Goal: Feedback & Contribution: Leave review/rating

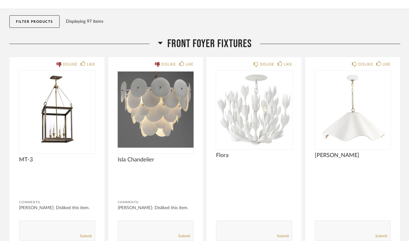
scroll to position [58, 0]
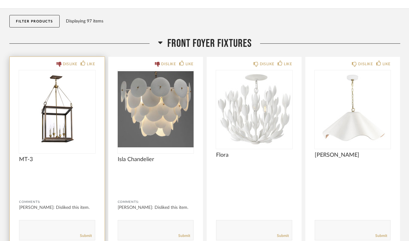
click at [65, 106] on img "0" at bounding box center [57, 109] width 76 height 78
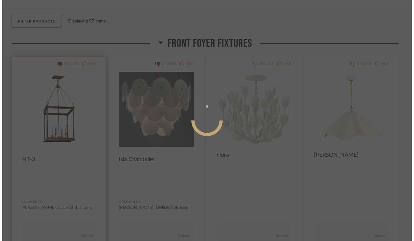
scroll to position [0, 0]
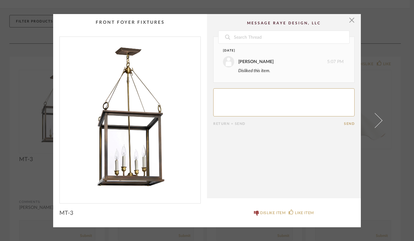
click at [405, 35] on div "× Date [DATE] [PERSON_NAME] 5:07 PM Disliked this item. Return = Send Send MT-3…" at bounding box center [207, 120] width 414 height 241
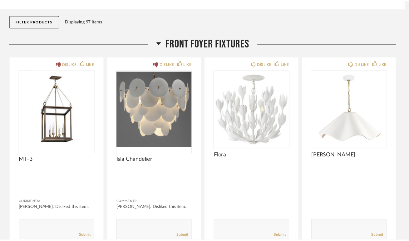
scroll to position [58, 0]
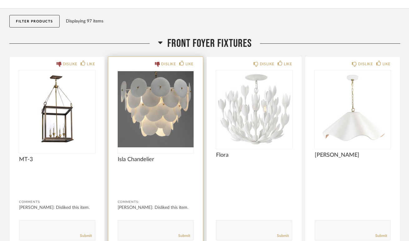
click at [182, 120] on img "0" at bounding box center [156, 109] width 76 height 78
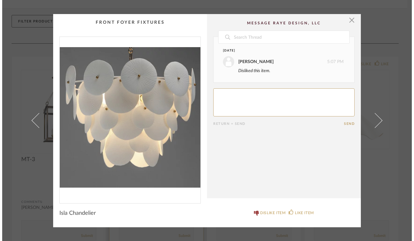
scroll to position [0, 0]
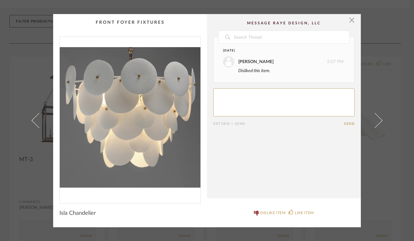
click at [389, 40] on div "× Date [DATE] [PERSON_NAME] 5:07 PM Disliked this item. Return = Send Send Isla…" at bounding box center [207, 120] width 414 height 241
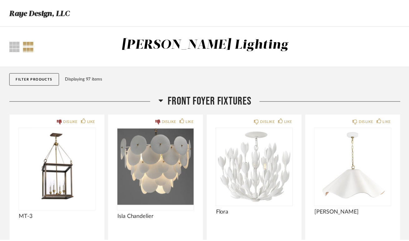
scroll to position [58, 0]
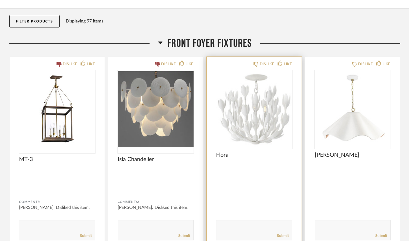
click at [275, 103] on img "0" at bounding box center [254, 109] width 76 height 78
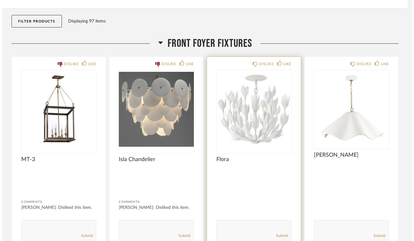
scroll to position [0, 0]
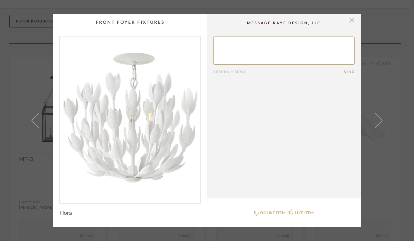
click at [348, 23] on span "button" at bounding box center [351, 20] width 12 height 12
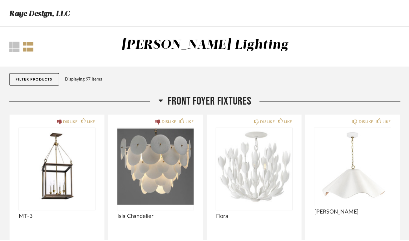
scroll to position [58, 0]
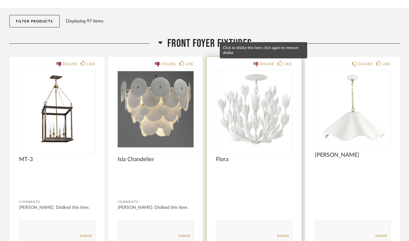
click at [261, 63] on div "DISLIKE" at bounding box center [267, 64] width 15 height 6
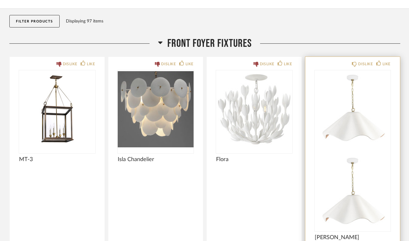
click at [361, 153] on img at bounding box center [353, 192] width 76 height 78
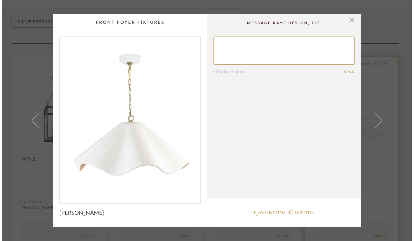
scroll to position [0, 0]
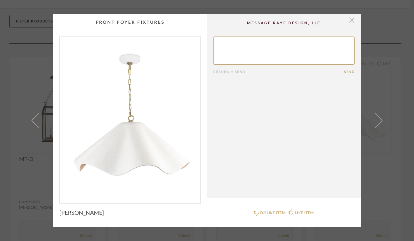
click at [348, 23] on span "button" at bounding box center [351, 20] width 12 height 12
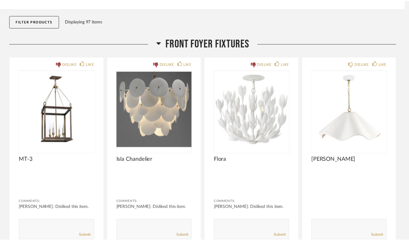
scroll to position [58, 0]
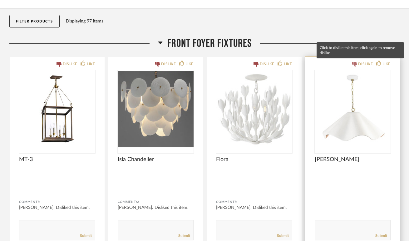
click at [356, 62] on icon at bounding box center [354, 64] width 5 height 5
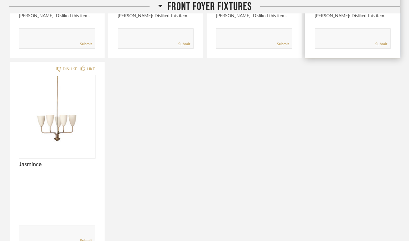
scroll to position [250, 0]
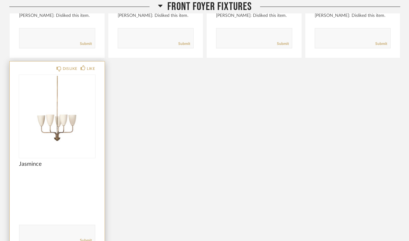
click at [45, 119] on img "0" at bounding box center [57, 114] width 76 height 78
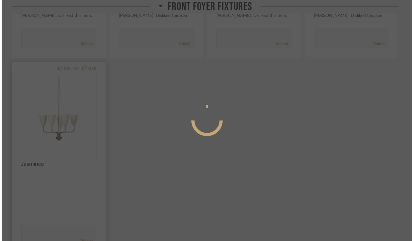
scroll to position [0, 0]
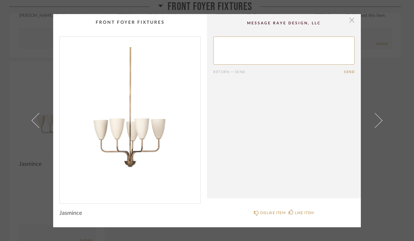
click at [349, 20] on span "button" at bounding box center [351, 20] width 12 height 12
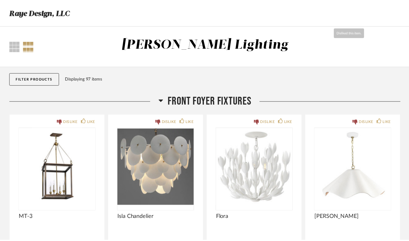
scroll to position [250, 0]
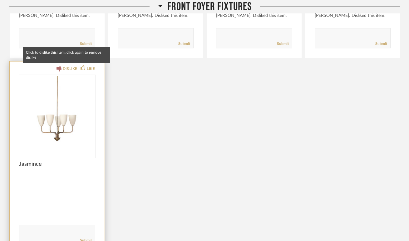
click at [61, 69] on icon at bounding box center [59, 69] width 5 height 5
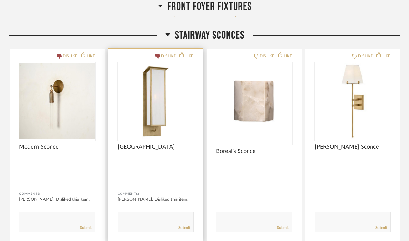
scroll to position [511, 0]
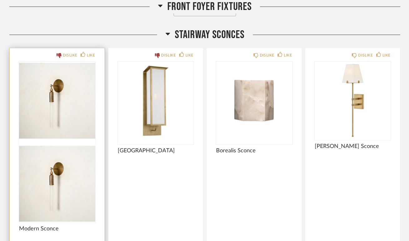
click at [53, 145] on img at bounding box center [57, 184] width 76 height 78
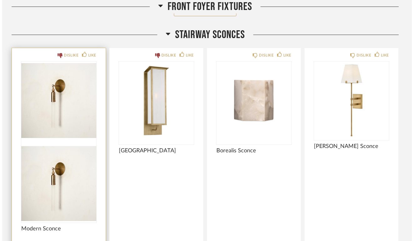
scroll to position [0, 0]
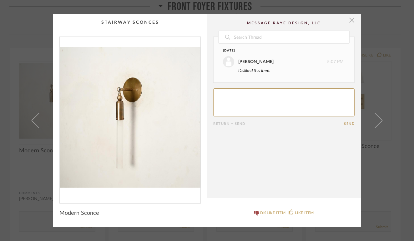
click at [350, 22] on span "button" at bounding box center [351, 20] width 12 height 12
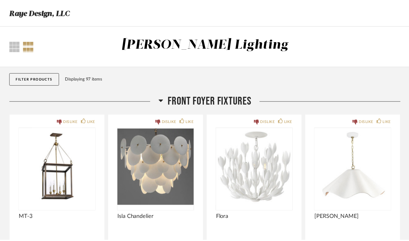
scroll to position [511, 0]
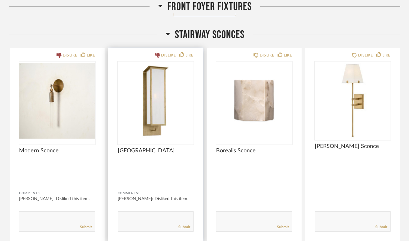
click at [159, 97] on img "0" at bounding box center [156, 101] width 76 height 78
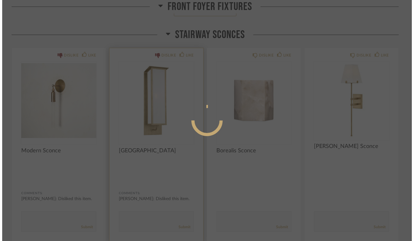
scroll to position [0, 0]
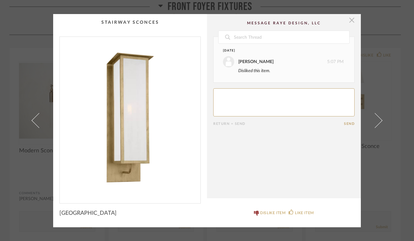
click at [350, 20] on span "button" at bounding box center [351, 20] width 12 height 12
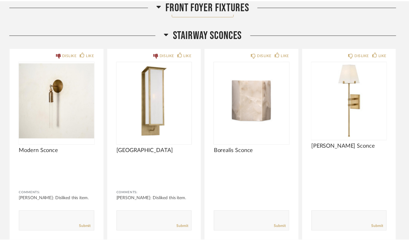
scroll to position [511, 0]
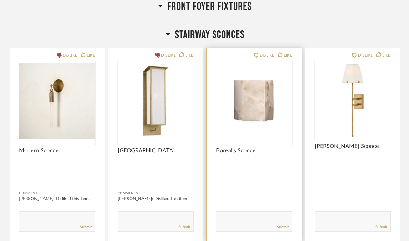
click at [264, 103] on img "0" at bounding box center [254, 101] width 76 height 78
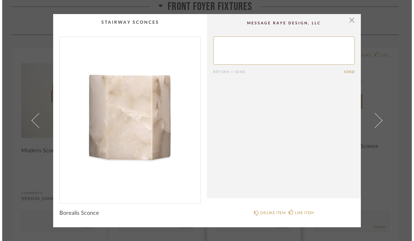
scroll to position [0, 0]
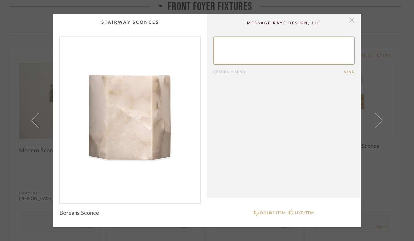
click at [350, 20] on span "button" at bounding box center [351, 20] width 12 height 12
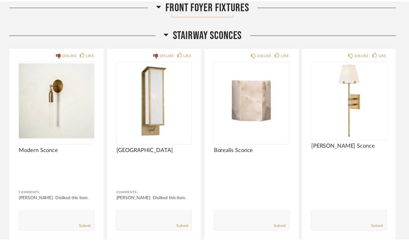
scroll to position [511, 0]
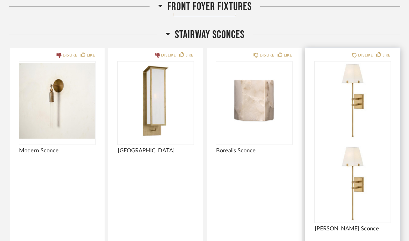
click at [351, 145] on img at bounding box center [353, 184] width 76 height 78
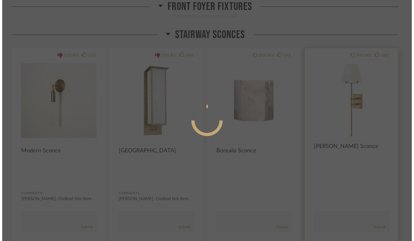
scroll to position [0, 0]
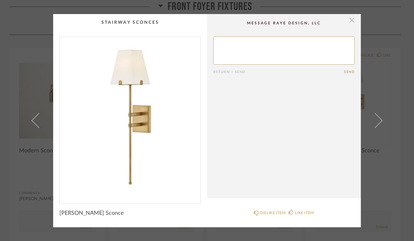
click at [352, 20] on span "button" at bounding box center [351, 20] width 12 height 12
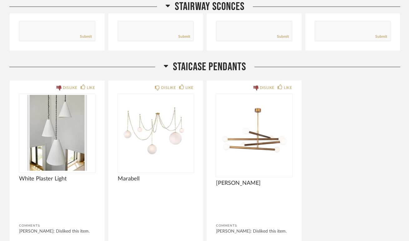
scroll to position [709, 0]
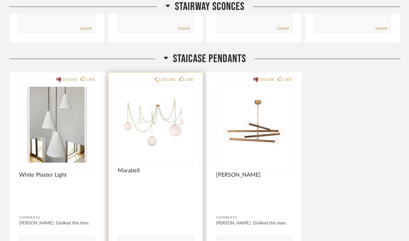
click at [137, 143] on div at bounding box center [156, 125] width 76 height 78
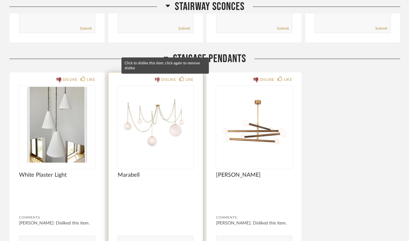
click at [158, 80] on icon at bounding box center [157, 79] width 5 height 5
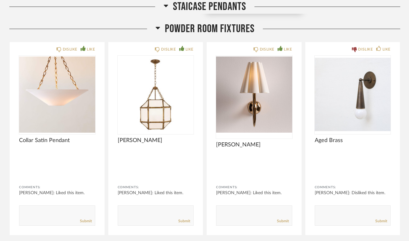
scroll to position [941, 0]
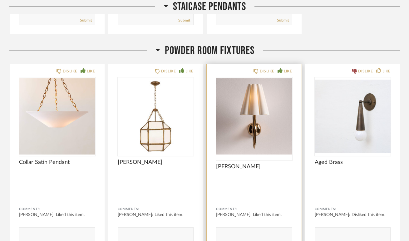
click at [263, 96] on img "0" at bounding box center [254, 116] width 76 height 78
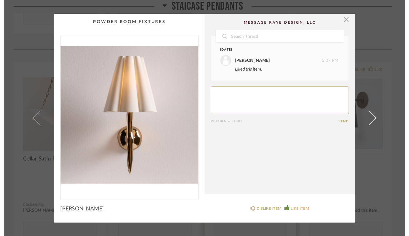
scroll to position [0, 0]
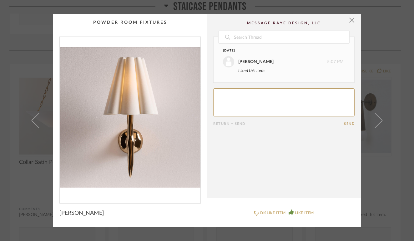
click at [134, 167] on img "0" at bounding box center [130, 118] width 141 height 162
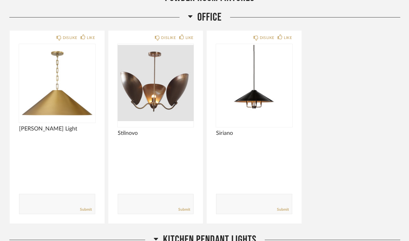
scroll to position [1016, 0]
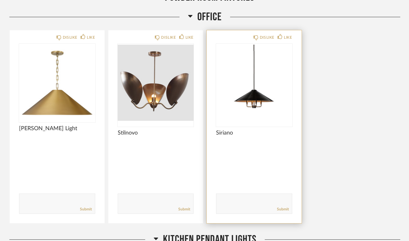
click at [247, 114] on img "0" at bounding box center [254, 83] width 76 height 78
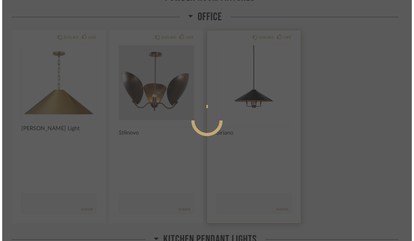
scroll to position [0, 0]
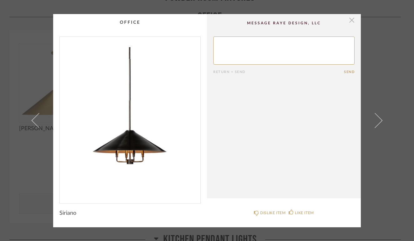
click at [349, 20] on span "button" at bounding box center [351, 20] width 12 height 12
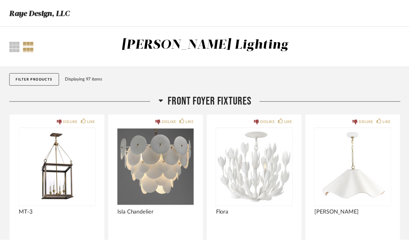
scroll to position [1016, 0]
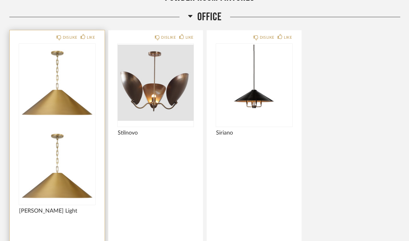
click at [71, 127] on img at bounding box center [57, 166] width 76 height 78
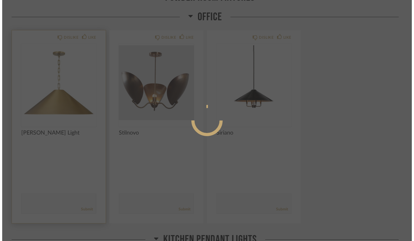
scroll to position [0, 0]
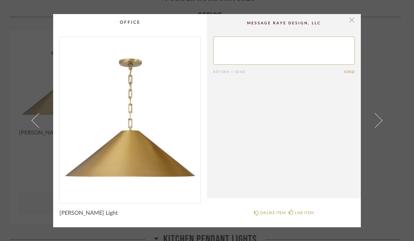
click at [350, 19] on span "button" at bounding box center [351, 20] width 12 height 12
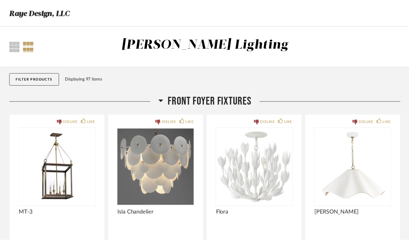
scroll to position [1016, 0]
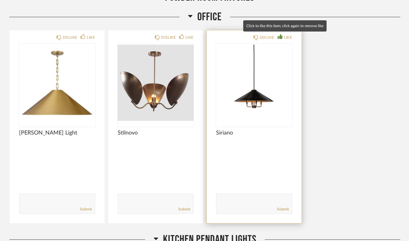
click at [286, 37] on div "LIKE" at bounding box center [288, 37] width 8 height 6
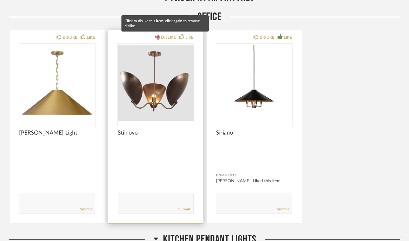
click at [159, 38] on icon at bounding box center [157, 37] width 5 height 5
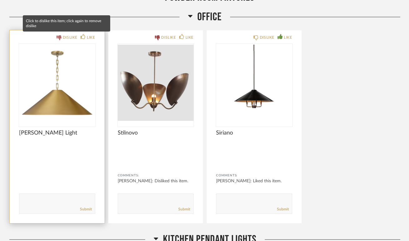
click at [64, 37] on div "DISLIKE" at bounding box center [70, 37] width 15 height 6
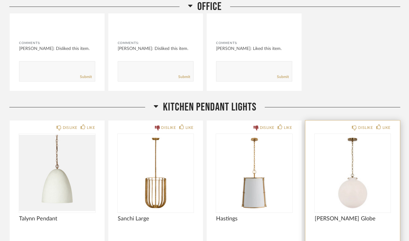
scroll to position [1232, 0]
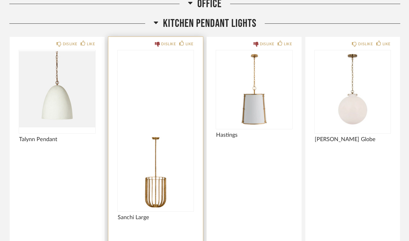
click at [144, 133] on img at bounding box center [156, 172] width 76 height 78
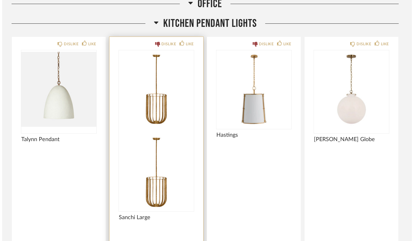
scroll to position [0, 0]
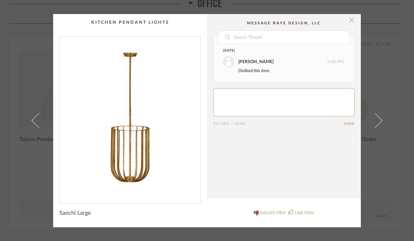
click at [352, 21] on span "button" at bounding box center [351, 20] width 12 height 12
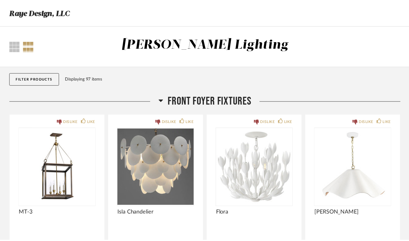
scroll to position [1232, 0]
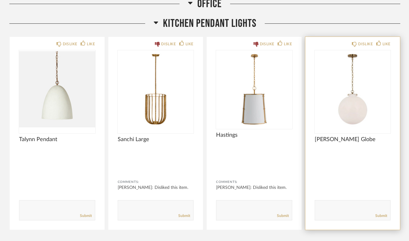
click at [347, 102] on img "0" at bounding box center [353, 89] width 76 height 78
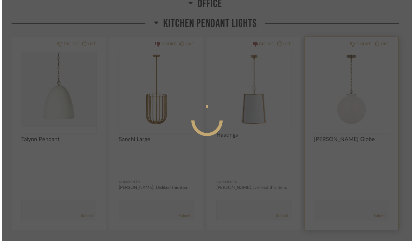
scroll to position [0, 0]
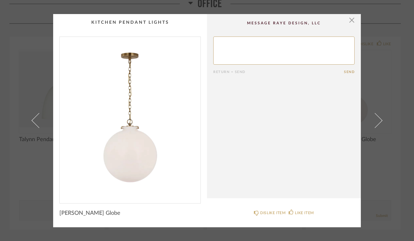
click at [140, 137] on img "0" at bounding box center [130, 118] width 141 height 162
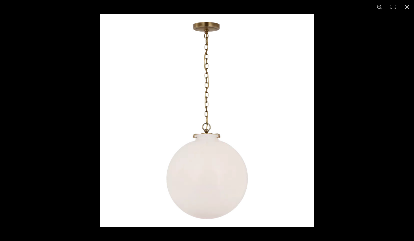
click at [205, 162] on img at bounding box center [207, 121] width 214 height 214
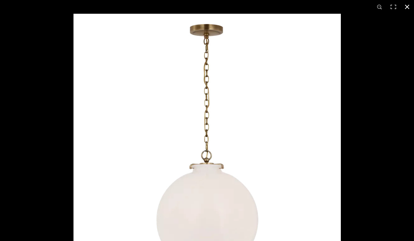
click at [393, 35] on div at bounding box center [280, 134] width 414 height 241
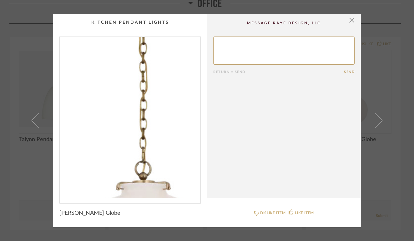
click at [123, 105] on img "0" at bounding box center [130, 118] width 141 height 162
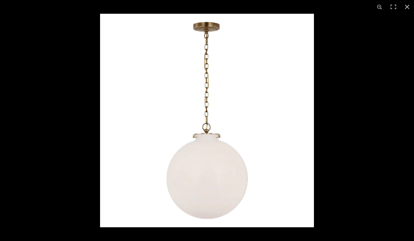
click at [183, 127] on img at bounding box center [207, 121] width 214 height 214
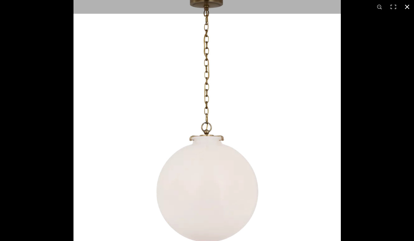
click at [391, 35] on div at bounding box center [280, 106] width 414 height 241
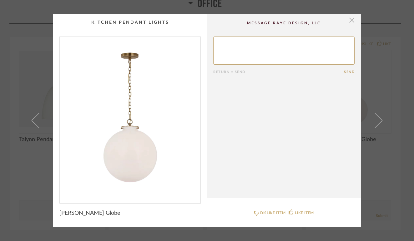
click at [351, 21] on span "button" at bounding box center [351, 20] width 12 height 12
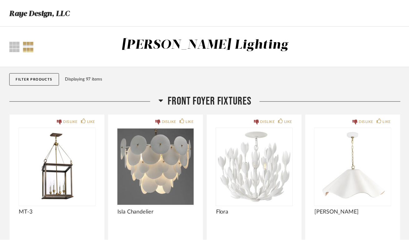
scroll to position [1232, 0]
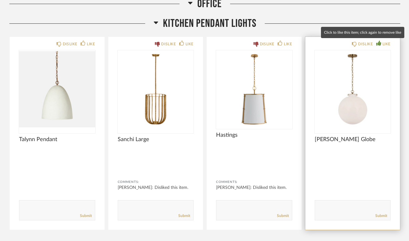
click at [383, 44] on div "LIKE" at bounding box center [387, 44] width 8 height 6
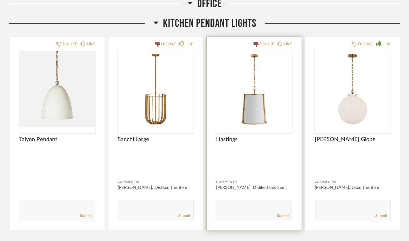
click at [251, 116] on img "0" at bounding box center [254, 89] width 76 height 78
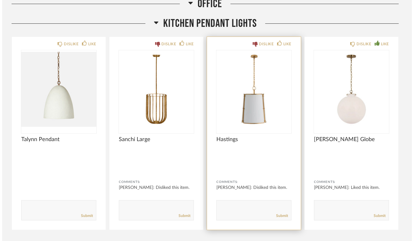
scroll to position [0, 0]
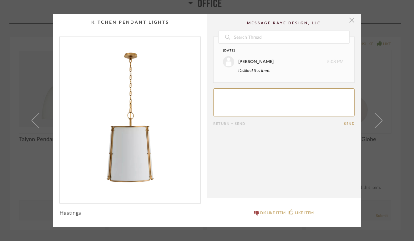
click at [347, 20] on span "button" at bounding box center [351, 20] width 12 height 12
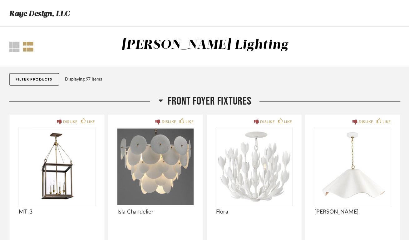
scroll to position [1232, 0]
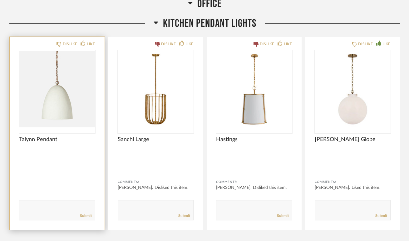
click at [57, 109] on img "0" at bounding box center [57, 89] width 76 height 78
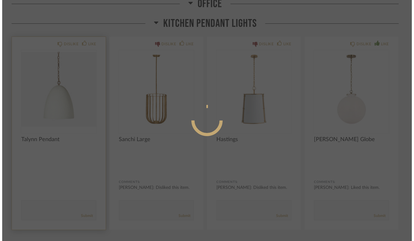
scroll to position [0, 0]
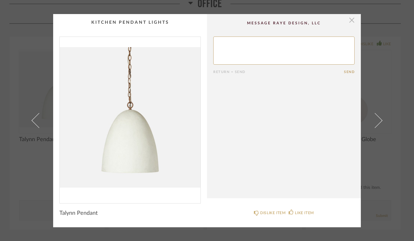
click at [349, 21] on span "button" at bounding box center [351, 20] width 12 height 12
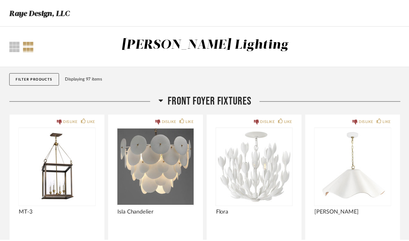
scroll to position [1232, 0]
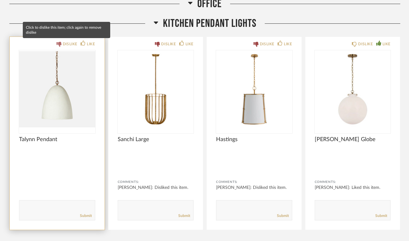
click at [57, 47] on div "DISLIKE" at bounding box center [67, 44] width 21 height 6
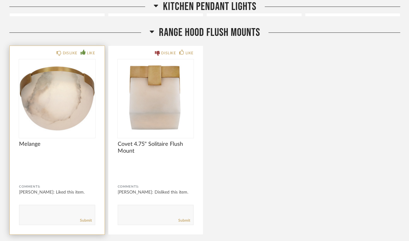
scroll to position [1446, 0]
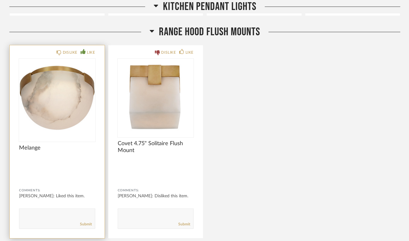
click at [58, 104] on img "0" at bounding box center [57, 98] width 76 height 78
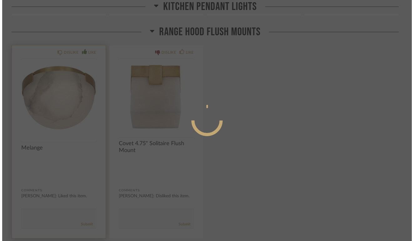
scroll to position [0, 0]
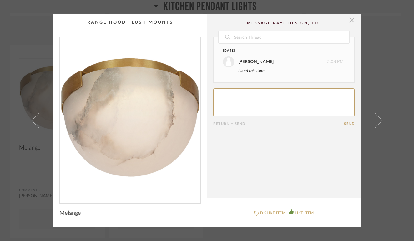
click at [348, 19] on span "button" at bounding box center [351, 20] width 12 height 12
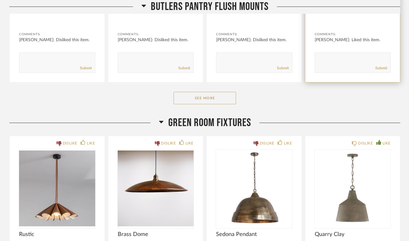
scroll to position [1909, 0]
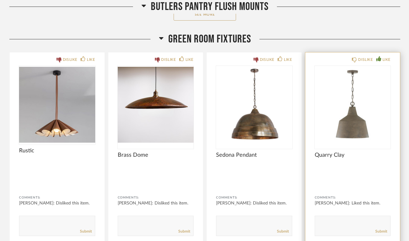
click at [351, 117] on img "0" at bounding box center [353, 105] width 76 height 78
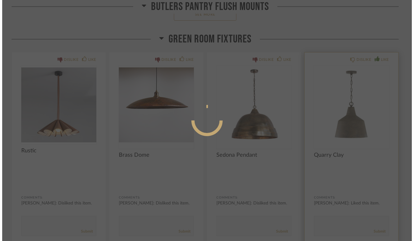
scroll to position [0, 0]
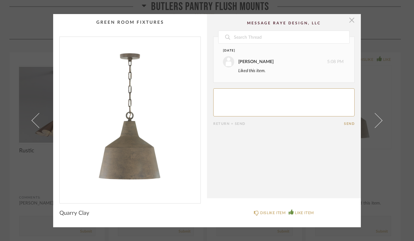
click at [348, 20] on span "button" at bounding box center [351, 20] width 12 height 12
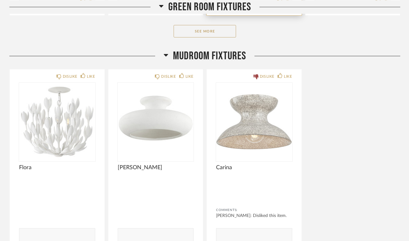
scroll to position [2140, 0]
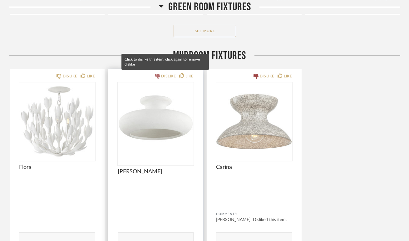
click at [161, 76] on div "DISLIKE" at bounding box center [168, 76] width 15 height 6
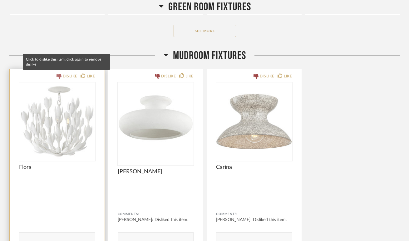
click at [63, 78] on div "DISLIKE" at bounding box center [70, 76] width 15 height 6
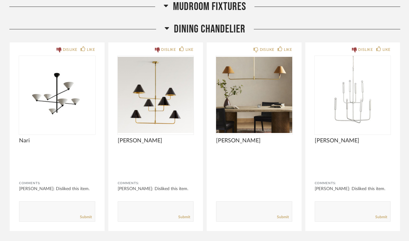
scroll to position [2392, 0]
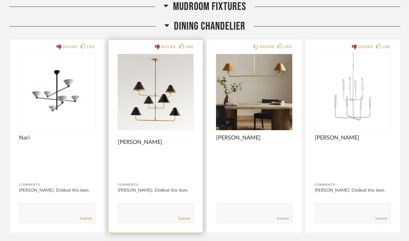
click at [152, 102] on img "0" at bounding box center [156, 92] width 76 height 78
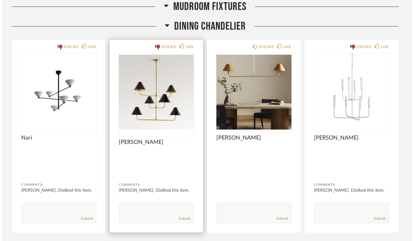
scroll to position [0, 0]
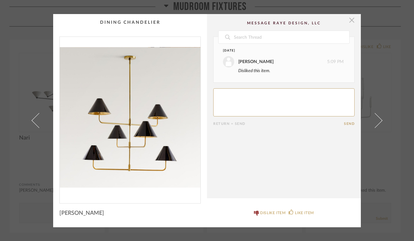
click at [348, 20] on span "button" at bounding box center [351, 20] width 12 height 12
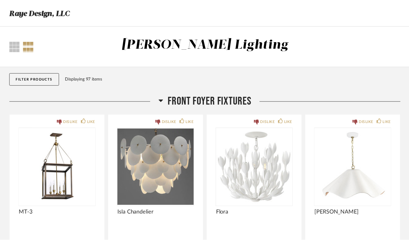
scroll to position [2392, 0]
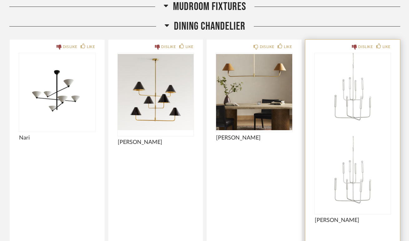
click at [349, 136] on img at bounding box center [353, 175] width 76 height 78
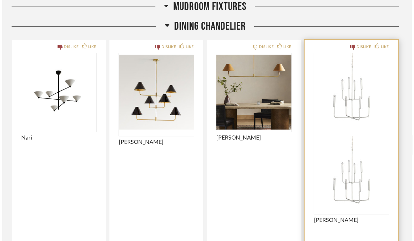
scroll to position [0, 0]
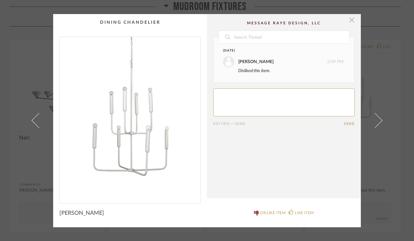
click at [348, 23] on span "button" at bounding box center [351, 20] width 12 height 12
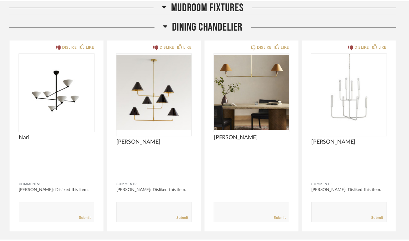
scroll to position [2392, 0]
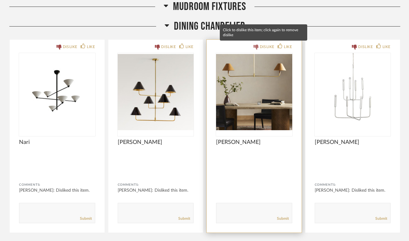
click at [257, 46] on icon at bounding box center [256, 47] width 5 height 5
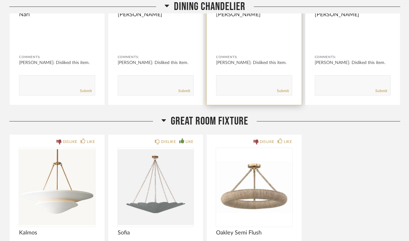
scroll to position [2623, 0]
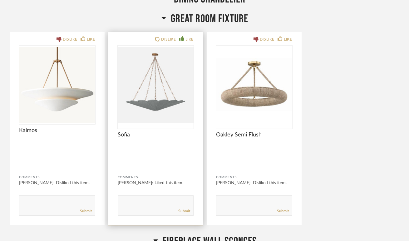
click at [169, 101] on img "0" at bounding box center [156, 85] width 76 height 78
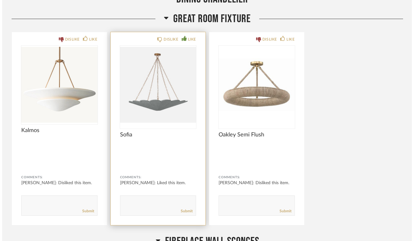
scroll to position [0, 0]
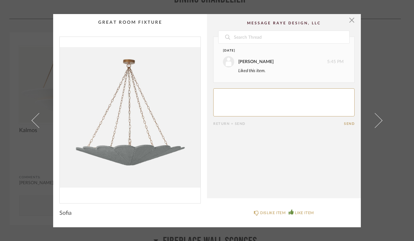
click at [131, 163] on img "0" at bounding box center [130, 118] width 141 height 162
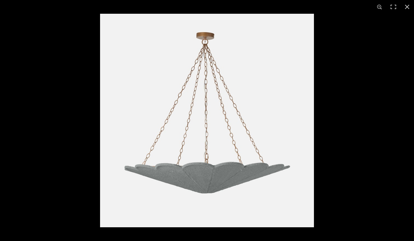
click at [214, 161] on img at bounding box center [207, 121] width 214 height 214
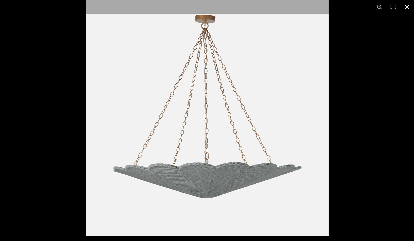
click at [407, 6] on button at bounding box center [407, 7] width 14 height 14
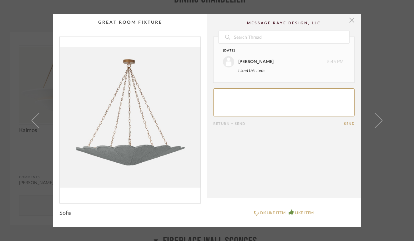
click at [350, 20] on span "button" at bounding box center [351, 20] width 12 height 12
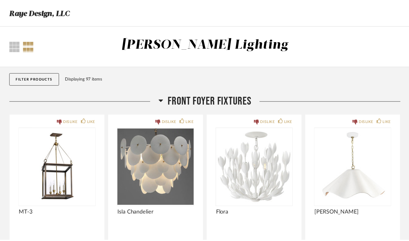
scroll to position [2623, 0]
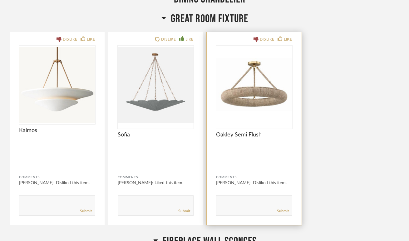
click at [241, 109] on img "0" at bounding box center [254, 85] width 76 height 78
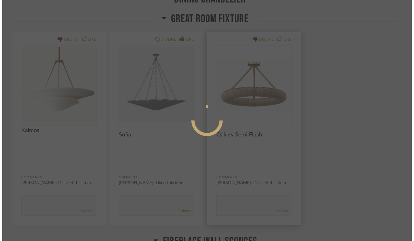
scroll to position [0, 0]
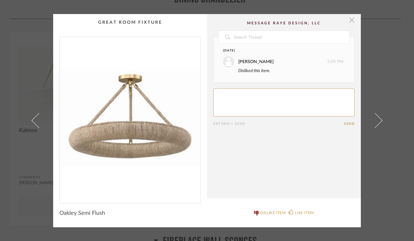
click at [352, 21] on span "button" at bounding box center [351, 20] width 12 height 12
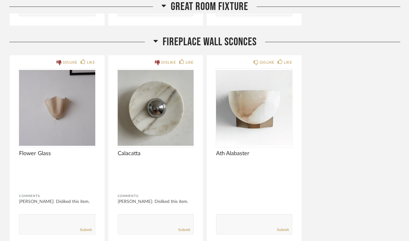
scroll to position [2828, 0]
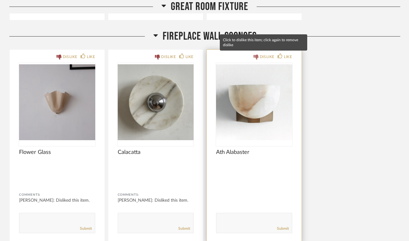
click at [262, 56] on div "DISLIKE" at bounding box center [267, 57] width 15 height 6
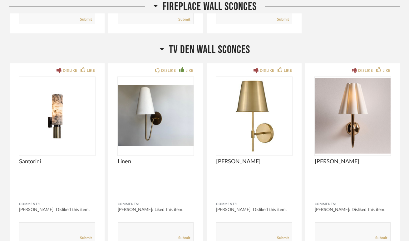
scroll to position [3038, 0]
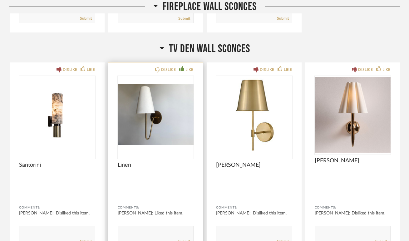
click at [148, 124] on img "0" at bounding box center [156, 115] width 76 height 78
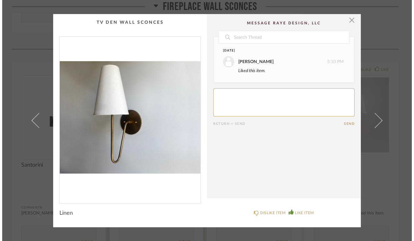
scroll to position [0, 0]
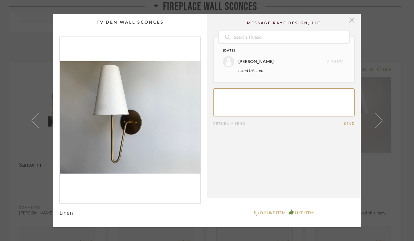
click at [348, 19] on span "button" at bounding box center [351, 20] width 12 height 12
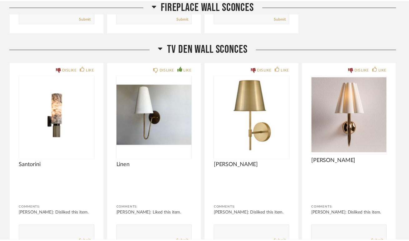
scroll to position [3038, 0]
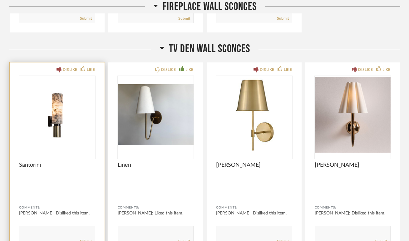
click at [64, 119] on img "0" at bounding box center [57, 115] width 76 height 78
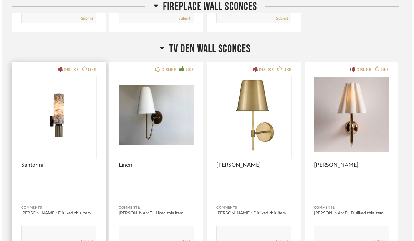
scroll to position [0, 0]
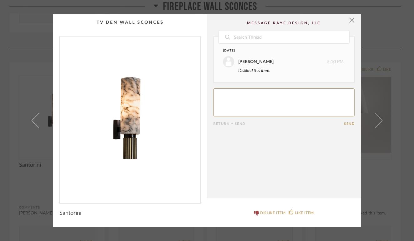
click at [138, 133] on img "0" at bounding box center [130, 118] width 141 height 162
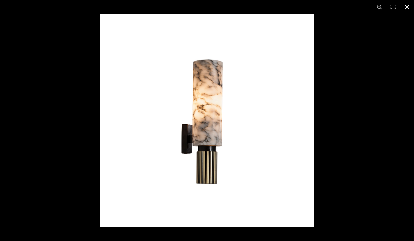
click at [410, 8] on button at bounding box center [407, 7] width 14 height 14
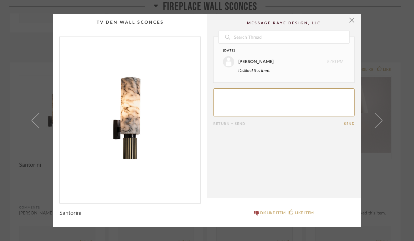
click at [409, 42] on div "× Date Today Anna Spoelhof 5:10 PM Disliked this item. Return = Send Send Santo…" at bounding box center [207, 120] width 414 height 241
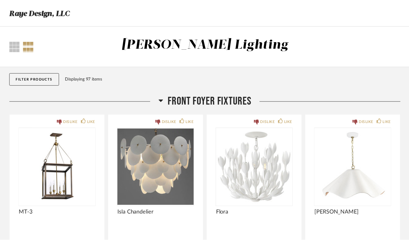
scroll to position [3038, 0]
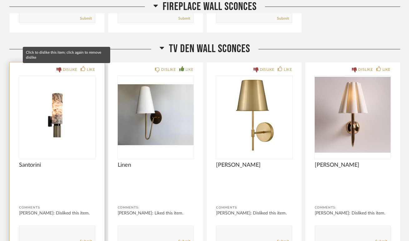
click at [59, 70] on icon at bounding box center [59, 69] width 5 height 5
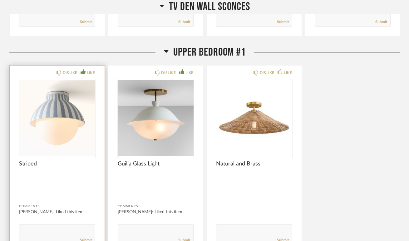
scroll to position [3285, 0]
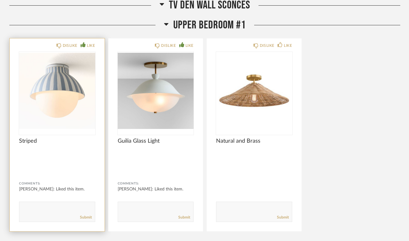
click at [62, 96] on img "0" at bounding box center [57, 91] width 76 height 78
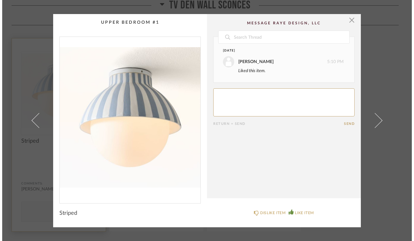
scroll to position [0, 0]
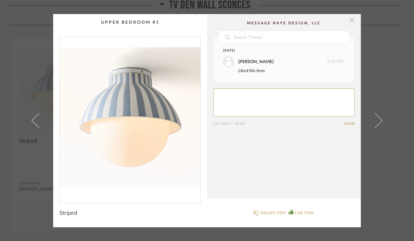
click at [349, 20] on span "button" at bounding box center [351, 20] width 12 height 12
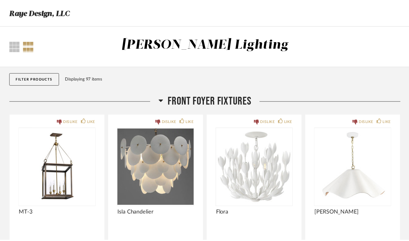
scroll to position [3285, 0]
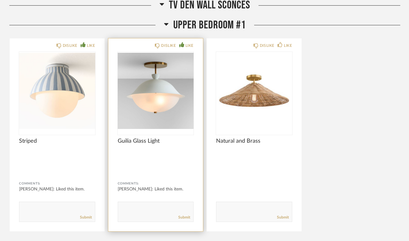
click at [167, 96] on img "0" at bounding box center [156, 91] width 76 height 78
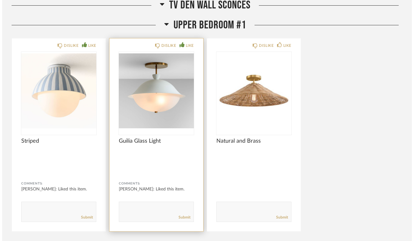
scroll to position [0, 0]
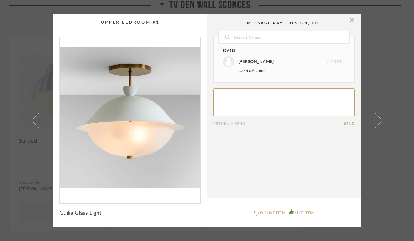
click at [135, 124] on img "0" at bounding box center [130, 118] width 141 height 162
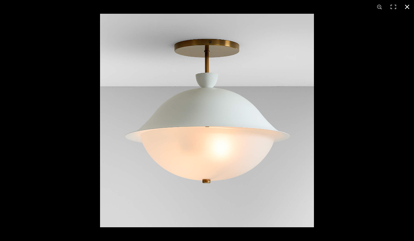
click at [408, 10] on button at bounding box center [407, 7] width 14 height 14
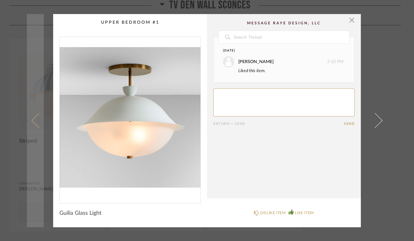
click at [39, 131] on link at bounding box center [35, 120] width 17 height 213
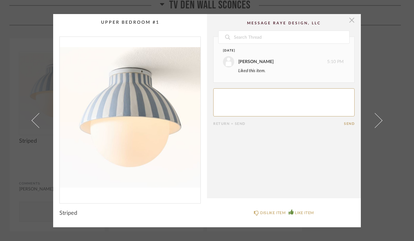
click at [351, 19] on span "button" at bounding box center [351, 20] width 12 height 12
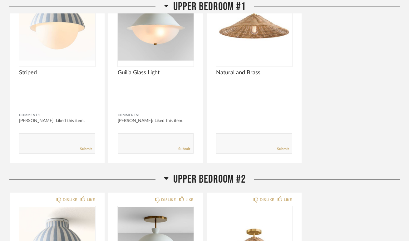
scroll to position [3430, 0]
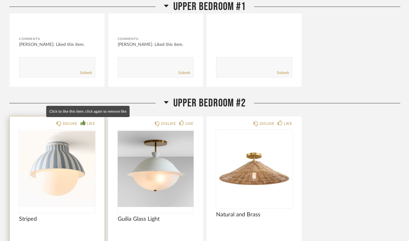
click at [88, 125] on div "LIKE" at bounding box center [91, 124] width 8 height 6
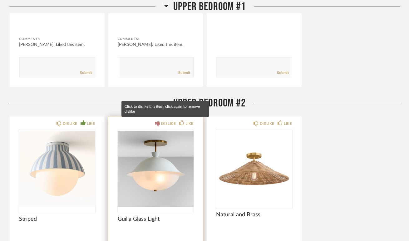
click at [162, 125] on div "DISLIKE" at bounding box center [168, 124] width 15 height 6
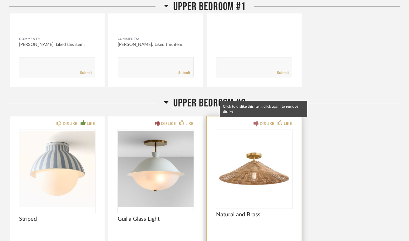
click at [255, 122] on icon at bounding box center [256, 124] width 5 height 5
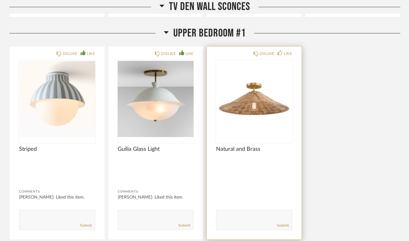
scroll to position [3277, 0]
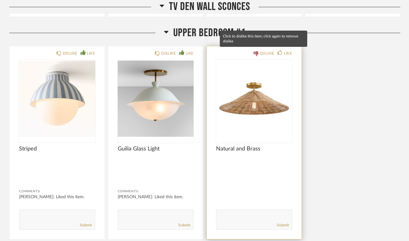
click at [258, 51] on icon at bounding box center [256, 53] width 5 height 5
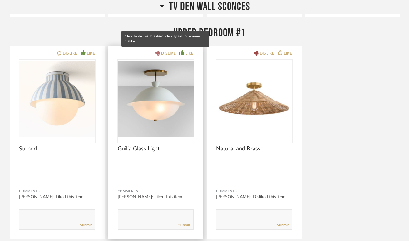
click at [158, 52] on icon at bounding box center [157, 53] width 5 height 5
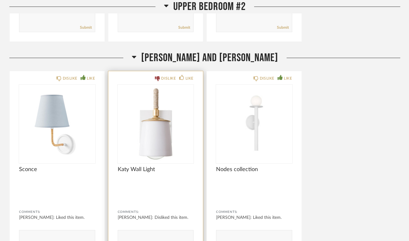
scroll to position [3717, 0]
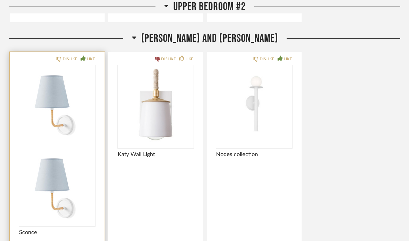
click at [50, 115] on div at bounding box center [57, 145] width 76 height 161
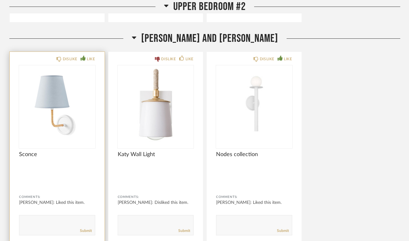
click at [56, 101] on img "0" at bounding box center [57, 104] width 76 height 78
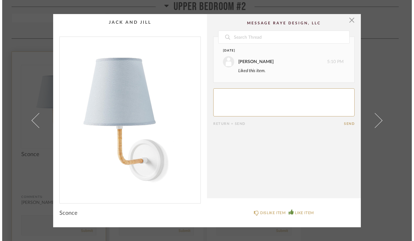
scroll to position [0, 0]
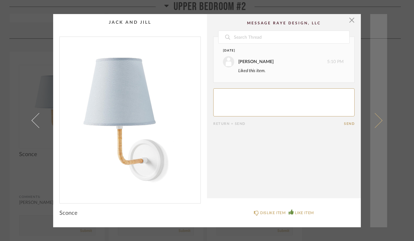
click at [375, 75] on link at bounding box center [378, 120] width 17 height 213
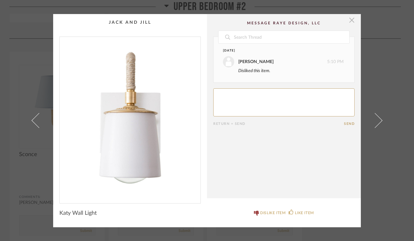
click at [350, 20] on span "button" at bounding box center [351, 20] width 12 height 12
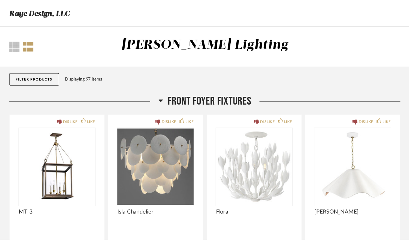
scroll to position [3717, 0]
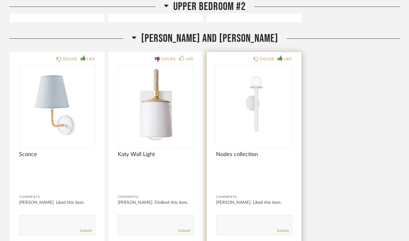
click at [250, 93] on img "0" at bounding box center [254, 104] width 76 height 78
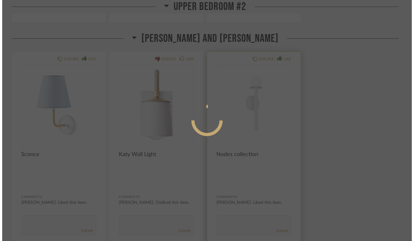
scroll to position [0, 0]
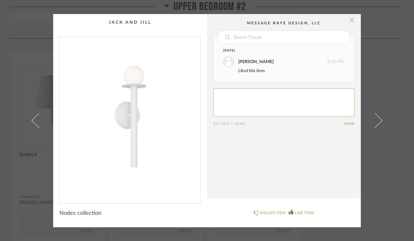
click at [350, 20] on span "button" at bounding box center [351, 20] width 12 height 12
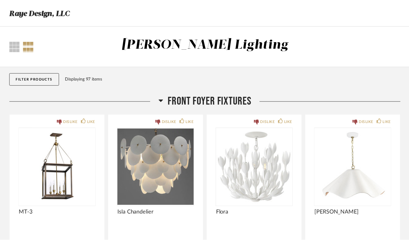
scroll to position [3717, 0]
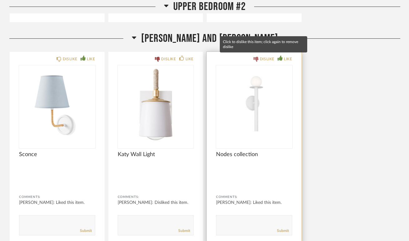
click at [262, 56] on div "DISLIKE" at bounding box center [267, 59] width 15 height 6
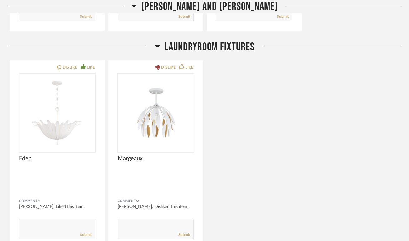
scroll to position [3942, 0]
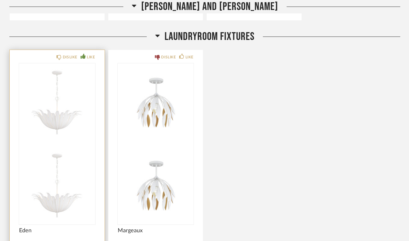
click at [78, 147] on img at bounding box center [57, 186] width 76 height 78
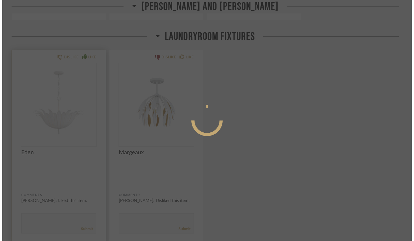
scroll to position [0, 0]
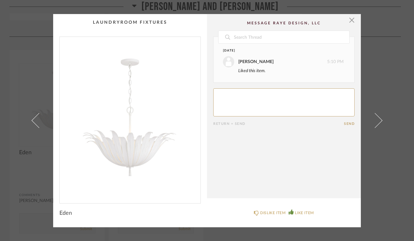
click at [133, 132] on img "0" at bounding box center [130, 118] width 141 height 162
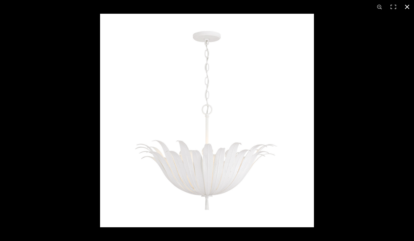
click at [408, 7] on button at bounding box center [407, 7] width 14 height 14
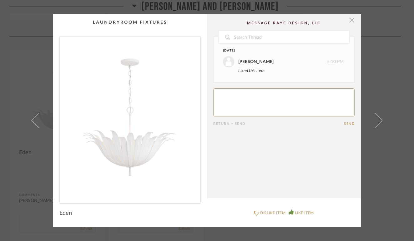
click at [351, 20] on span "button" at bounding box center [351, 20] width 12 height 12
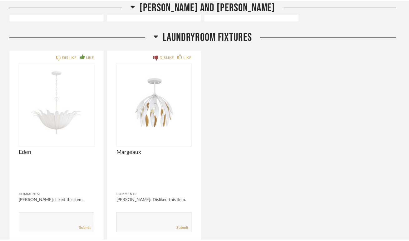
scroll to position [3942, 0]
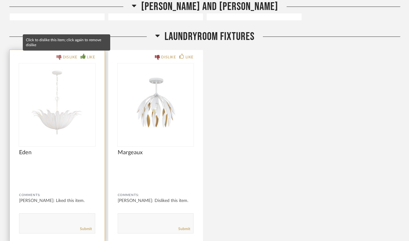
click at [58, 57] on icon at bounding box center [59, 57] width 5 height 5
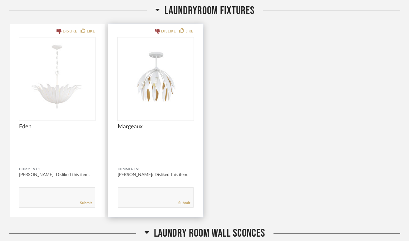
scroll to position [3978, 0]
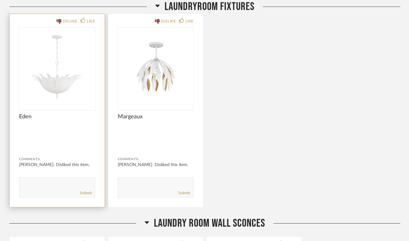
click at [64, 185] on textarea at bounding box center [57, 185] width 76 height 8
type textarea "Jon does not like these LOL"
click at [90, 192] on link "Submit" at bounding box center [86, 193] width 12 height 5
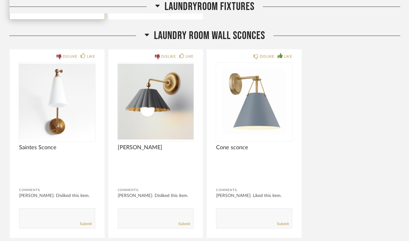
scroll to position [4166, 0]
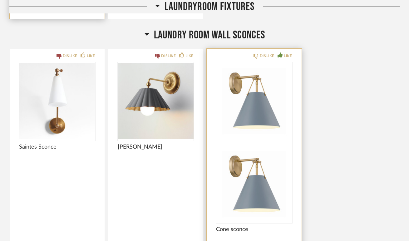
click at [259, 145] on img at bounding box center [254, 184] width 76 height 78
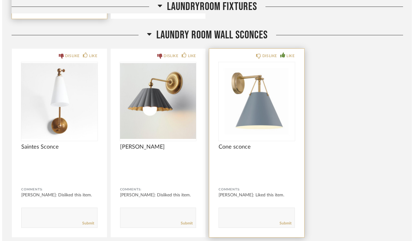
scroll to position [0, 0]
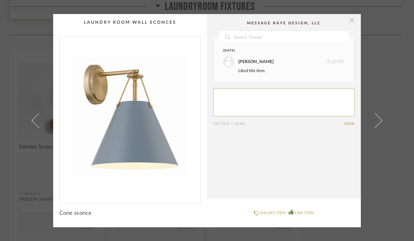
click at [351, 22] on span "button" at bounding box center [351, 20] width 12 height 12
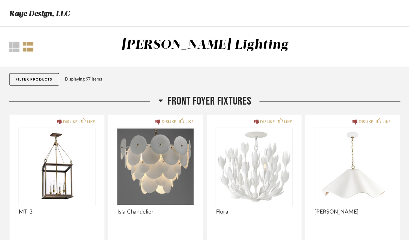
scroll to position [4166, 0]
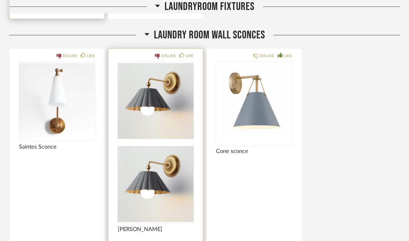
click at [145, 145] on img at bounding box center [156, 184] width 76 height 78
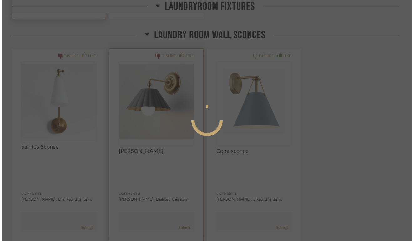
scroll to position [0, 0]
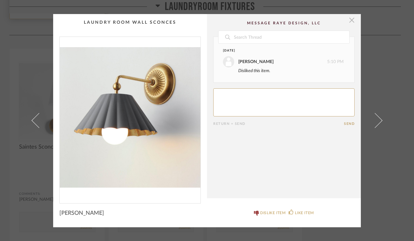
click at [350, 22] on span "button" at bounding box center [351, 20] width 12 height 12
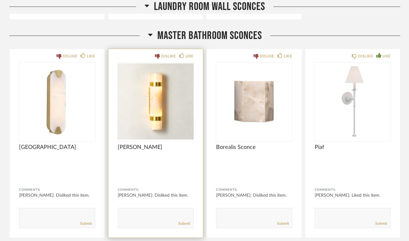
scroll to position [4383, 0]
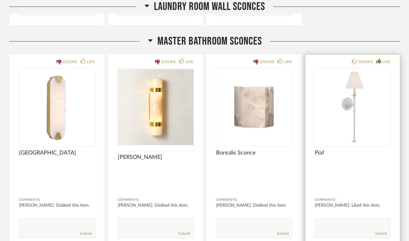
click at [353, 100] on img "0" at bounding box center [353, 107] width 76 height 78
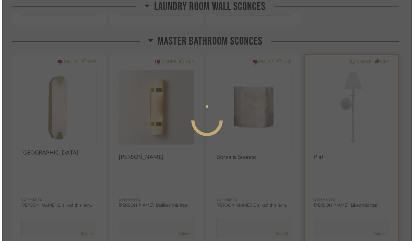
scroll to position [0, 0]
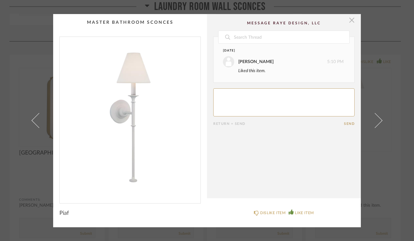
click at [351, 18] on span "button" at bounding box center [351, 20] width 12 height 12
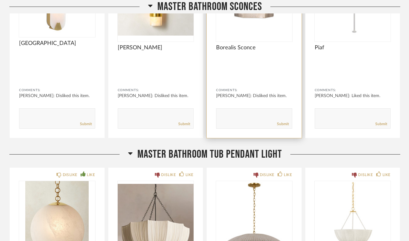
scroll to position [4581, 0]
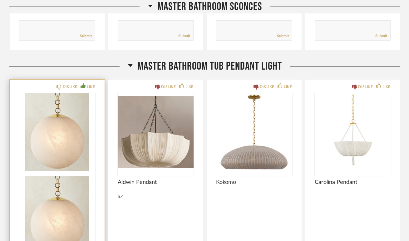
click at [83, 176] on img at bounding box center [57, 215] width 76 height 78
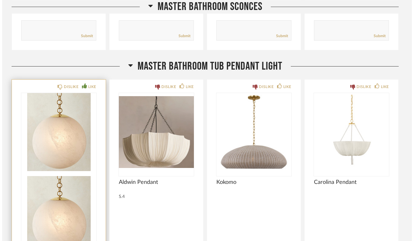
scroll to position [0, 0]
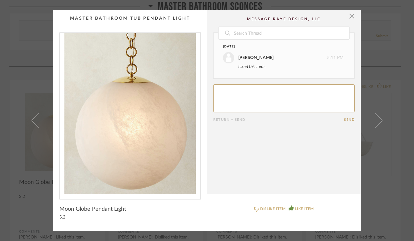
click at [352, 14] on cpp-summary-comments "Date Today Anna Spoelhof 5:11 PM Liked this item. Return = Send Send" at bounding box center [284, 102] width 154 height 184
click at [350, 16] on span "button" at bounding box center [351, 16] width 12 height 12
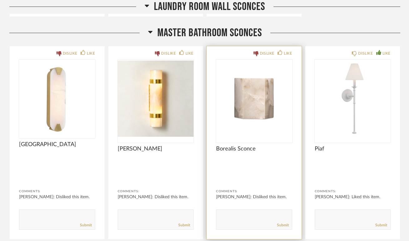
scroll to position [4391, 0]
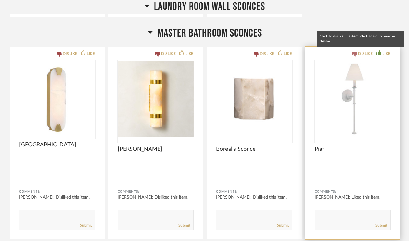
click at [357, 53] on div "DISLIKE" at bounding box center [362, 54] width 21 height 6
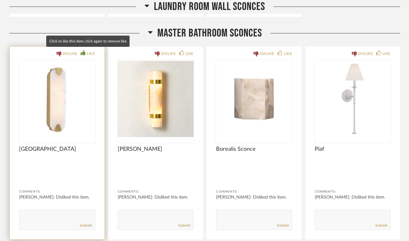
click at [83, 51] on icon at bounding box center [83, 52] width 5 height 5
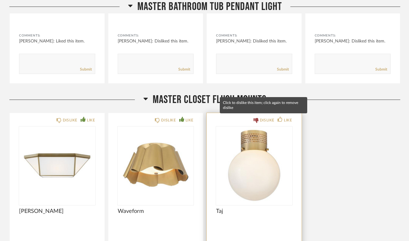
scroll to position [4832, 0]
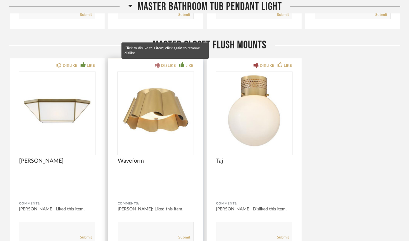
click at [159, 66] on icon at bounding box center [157, 65] width 5 height 5
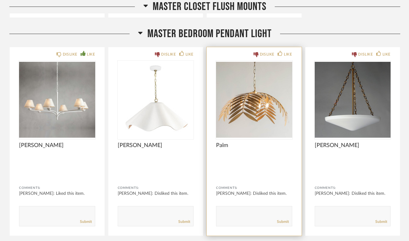
scroll to position [5066, 0]
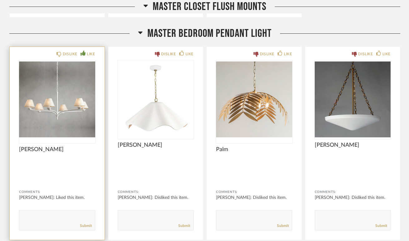
click at [56, 106] on img "0" at bounding box center [57, 99] width 76 height 78
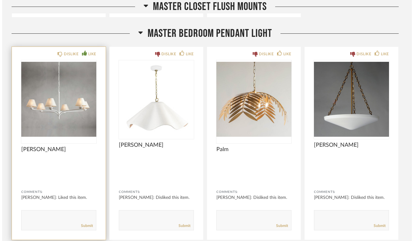
scroll to position [0, 0]
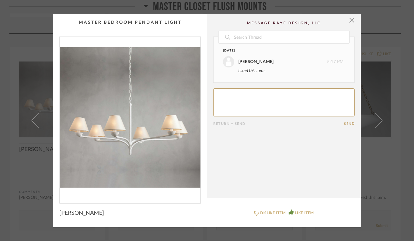
click at [394, 143] on div "× Date Today Anna Spoelhof 5:17 PM Liked this item. Return = Send Send Dorsey C…" at bounding box center [207, 120] width 414 height 241
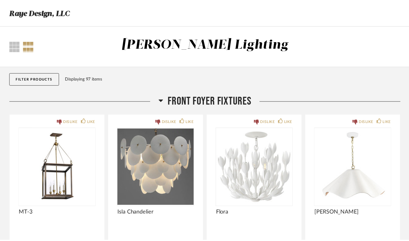
scroll to position [5066, 0]
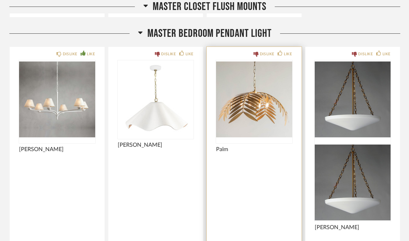
click at [269, 109] on img "0" at bounding box center [254, 99] width 76 height 78
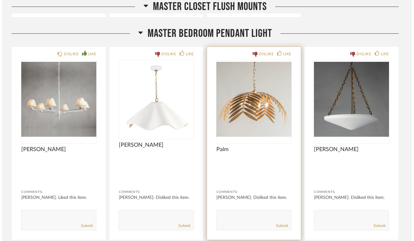
scroll to position [0, 0]
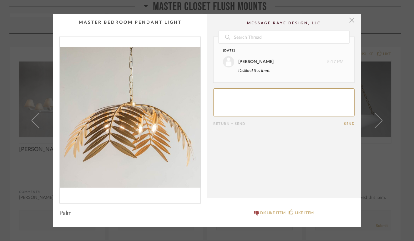
click at [347, 17] on span "button" at bounding box center [351, 20] width 12 height 12
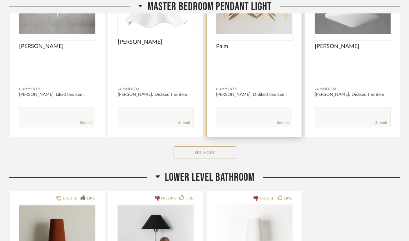
scroll to position [5172, 0]
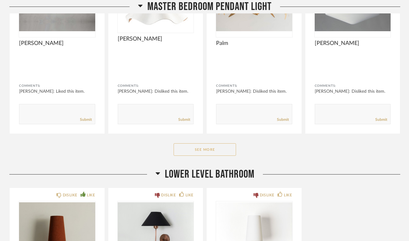
click at [216, 150] on button "See More" at bounding box center [205, 149] width 62 height 12
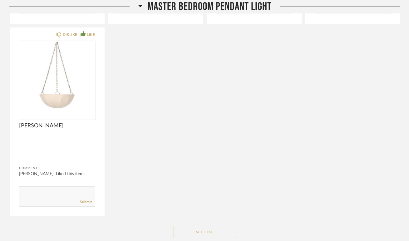
scroll to position [5284, 0]
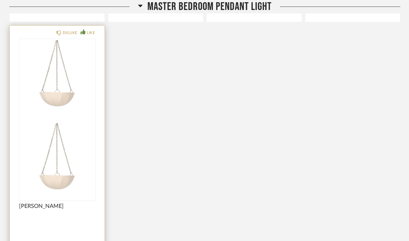
click at [76, 122] on img at bounding box center [57, 161] width 76 height 78
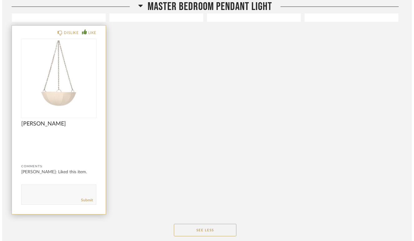
scroll to position [0, 0]
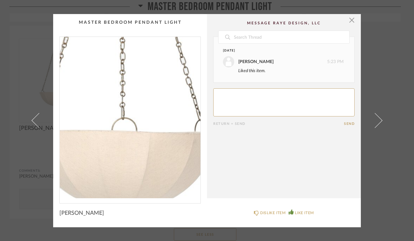
click at [130, 139] on img "0" at bounding box center [130, 118] width 141 height 162
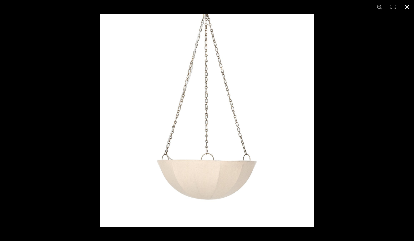
click at [406, 7] on button at bounding box center [407, 7] width 14 height 14
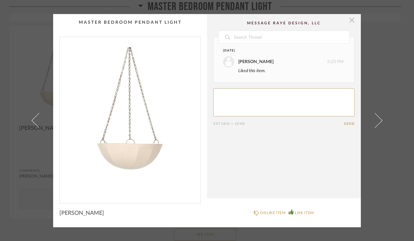
click at [349, 22] on span "button" at bounding box center [351, 20] width 12 height 12
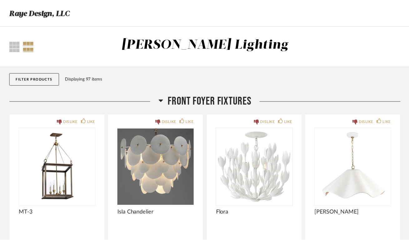
scroll to position [5284, 0]
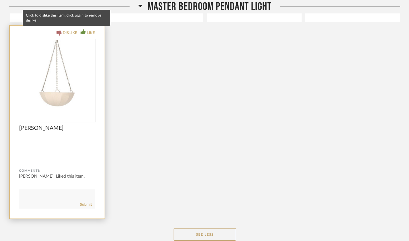
click at [57, 31] on icon at bounding box center [59, 33] width 5 height 5
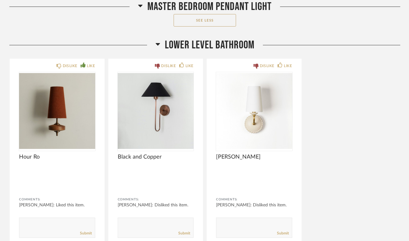
scroll to position [5499, 0]
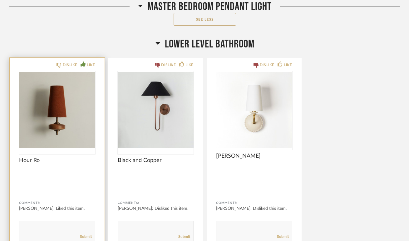
click at [61, 107] on img "0" at bounding box center [57, 110] width 76 height 78
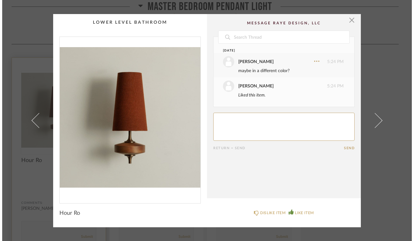
scroll to position [0, 0]
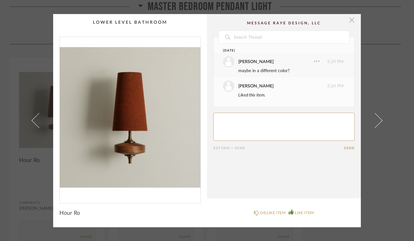
click at [350, 21] on span "button" at bounding box center [351, 20] width 12 height 12
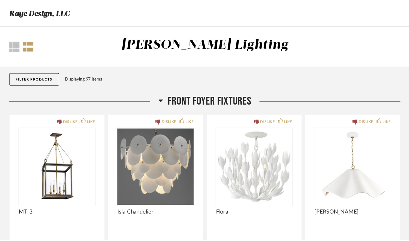
scroll to position [5499, 0]
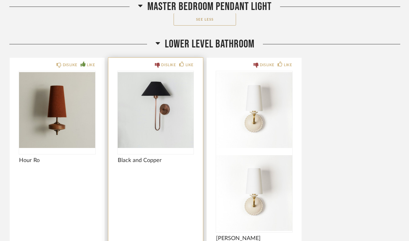
click at [167, 104] on img "0" at bounding box center [156, 110] width 76 height 78
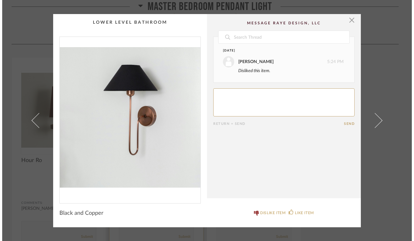
scroll to position [0, 0]
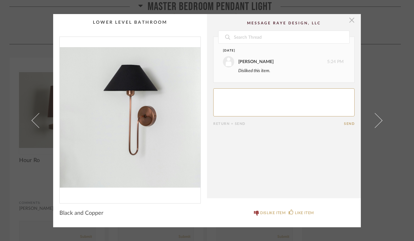
click at [349, 20] on span "button" at bounding box center [351, 20] width 12 height 12
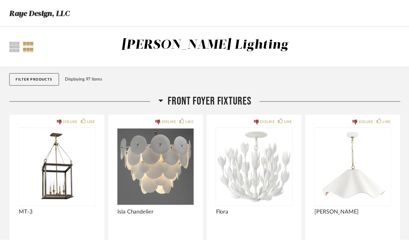
scroll to position [5499, 0]
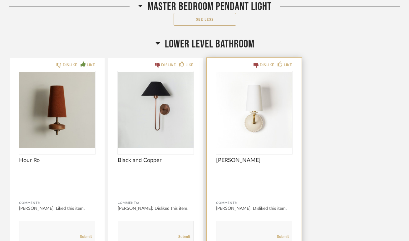
click at [260, 101] on img "0" at bounding box center [254, 110] width 76 height 78
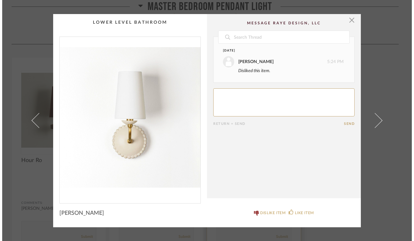
scroll to position [0, 0]
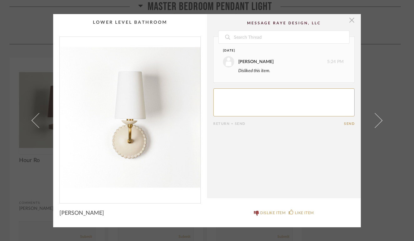
click at [348, 21] on span "button" at bounding box center [351, 20] width 12 height 12
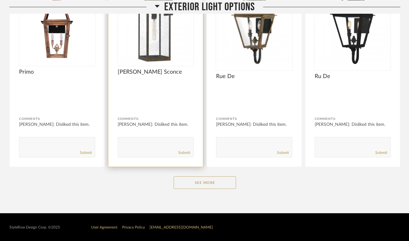
scroll to position [5806, 0]
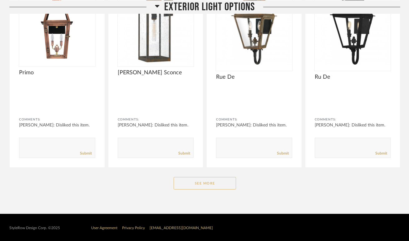
click at [193, 180] on button "See More" at bounding box center [205, 183] width 62 height 12
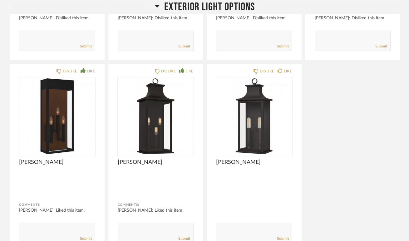
scroll to position [5915, 0]
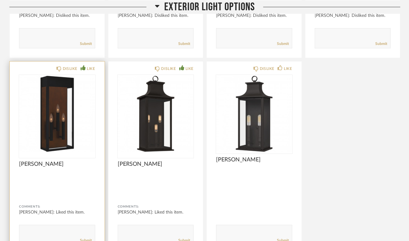
click at [42, 124] on img "0" at bounding box center [57, 114] width 76 height 78
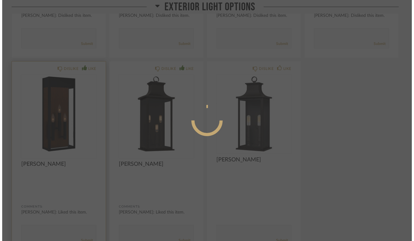
scroll to position [0, 0]
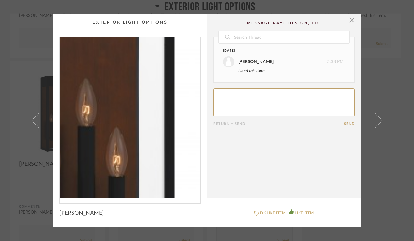
click at [144, 112] on img "0" at bounding box center [130, 118] width 141 height 162
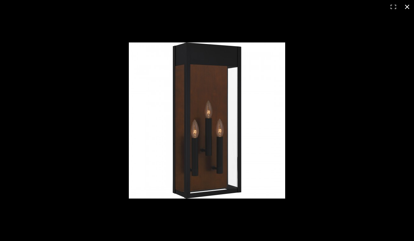
click at [407, 10] on button at bounding box center [407, 7] width 14 height 14
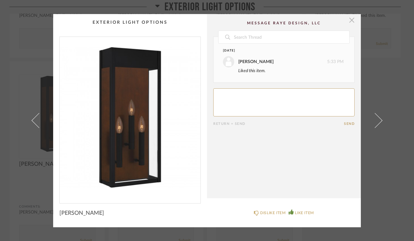
click at [346, 23] on span "button" at bounding box center [351, 20] width 12 height 12
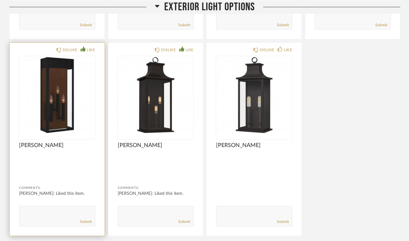
scroll to position [5935, 0]
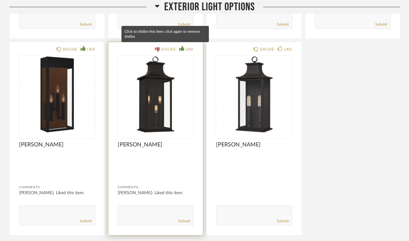
click at [164, 47] on div "DISLIKE" at bounding box center [168, 49] width 15 height 6
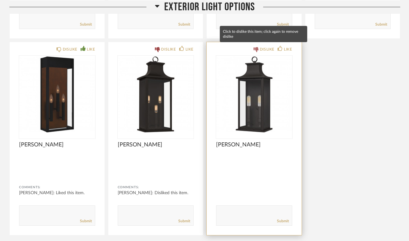
click at [256, 48] on icon at bounding box center [256, 49] width 5 height 5
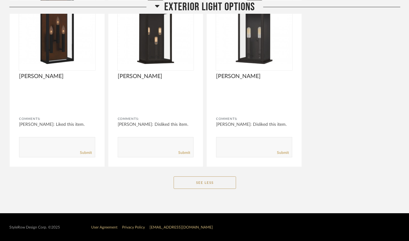
scroll to position [6007, 0]
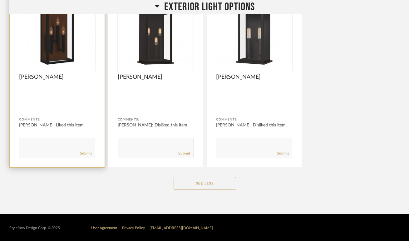
click at [58, 149] on div "Submit" at bounding box center [57, 153] width 76 height 8
click at [36, 139] on form "Submit" at bounding box center [57, 148] width 76 height 20
click at [36, 144] on textarea at bounding box center [57, 145] width 76 height 8
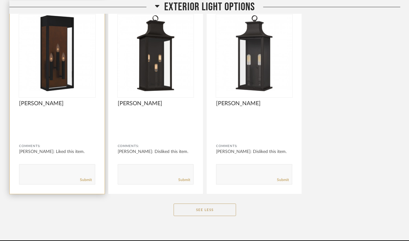
scroll to position [5980, 0]
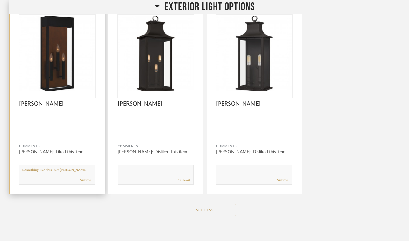
type textarea "Something like this, but don"
click at [51, 168] on textarea at bounding box center [57, 172] width 76 height 8
type textarea "'t love it..."
click at [88, 178] on link "Submit" at bounding box center [86, 180] width 12 height 5
click at [52, 170] on textarea at bounding box center [57, 172] width 76 height 8
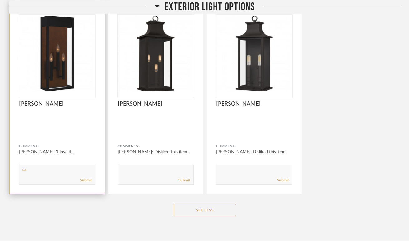
type textarea "S"
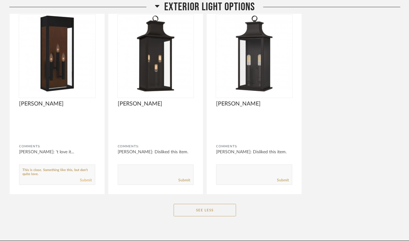
type textarea "This is close. Something like this, but don't quite love."
click at [84, 178] on link "Submit" at bounding box center [86, 180] width 12 height 5
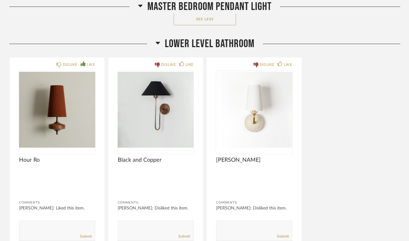
scroll to position [5498, 0]
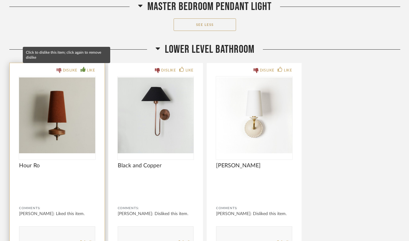
click at [62, 67] on div "DISLIKE" at bounding box center [67, 70] width 21 height 6
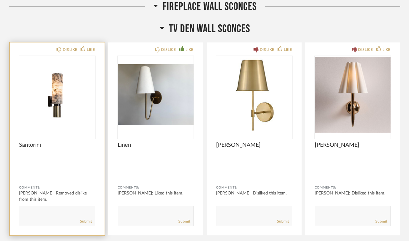
scroll to position [3062, 0]
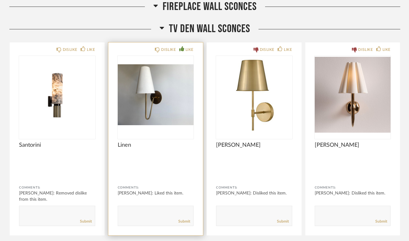
click at [137, 216] on textarea at bounding box center [156, 213] width 76 height 8
type textarea "Would still like to see some other options."
click at [183, 220] on link "Submit" at bounding box center [184, 221] width 12 height 5
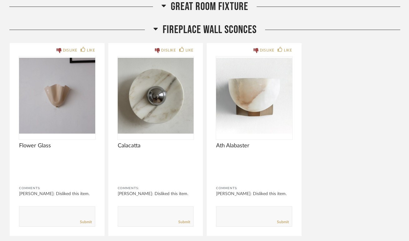
scroll to position [2840, 0]
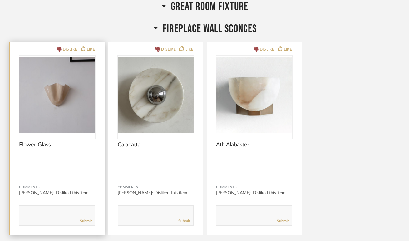
click at [63, 213] on textarea at bounding box center [57, 213] width 76 height 8
click at [28, 211] on textarea at bounding box center [57, 213] width 76 height 8
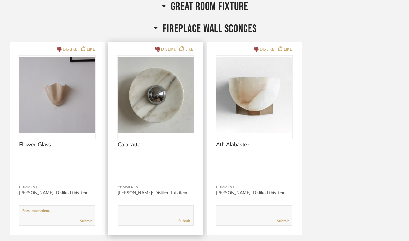
type textarea "Feesl too modern."
click at [134, 213] on textarea at bounding box center [156, 213] width 76 height 8
type textarea "Feels too modern."
click at [182, 222] on link "Submit" at bounding box center [184, 221] width 12 height 5
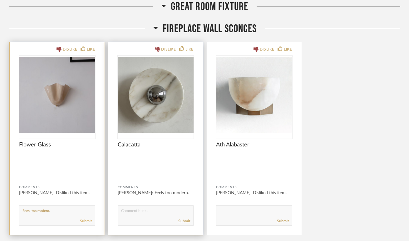
click at [83, 220] on link "Submit" at bounding box center [86, 221] width 12 height 5
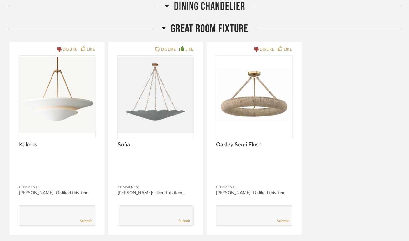
scroll to position [2613, 0]
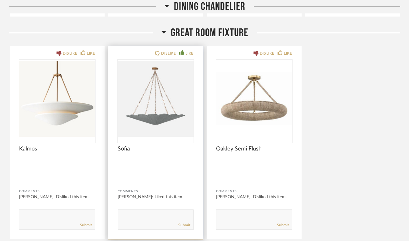
click at [160, 102] on img "0" at bounding box center [156, 99] width 76 height 78
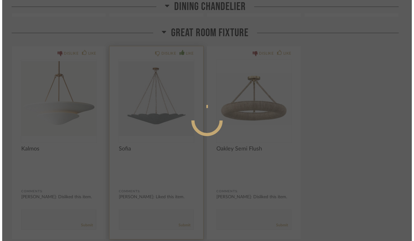
scroll to position [0, 0]
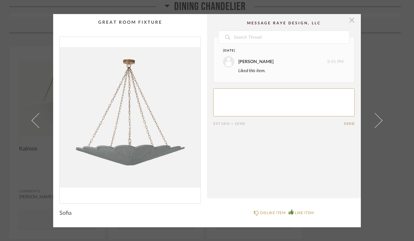
click at [352, 19] on span "button" at bounding box center [351, 20] width 12 height 12
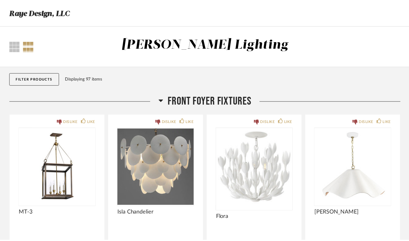
scroll to position [2613, 0]
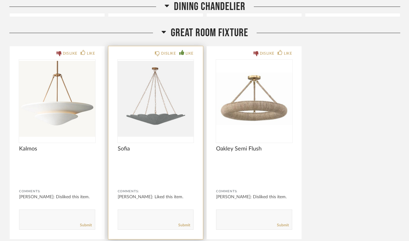
click at [157, 217] on textarea at bounding box center [156, 217] width 76 height 8
type textarea "Would like to see some other options as well."
click at [184, 224] on link "Submit" at bounding box center [184, 225] width 12 height 5
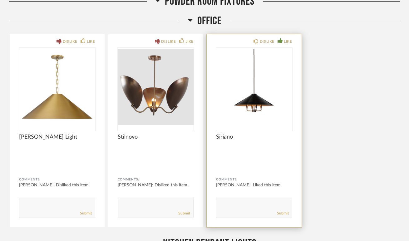
scroll to position [1016, 0]
click at [257, 101] on img "0" at bounding box center [254, 87] width 76 height 78
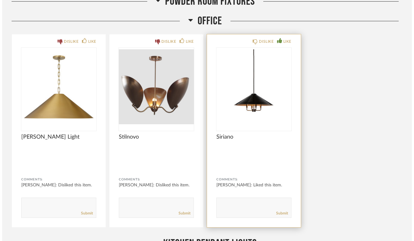
scroll to position [0, 0]
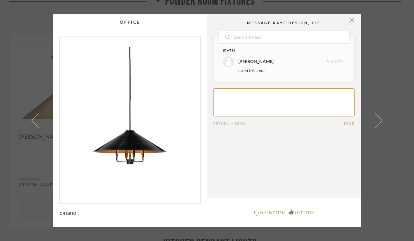
click at [352, 27] on cpp-summary-comments "Date Today Anna Spoelhof 9:08 PM Liked this item. Return = Send Send" at bounding box center [284, 106] width 154 height 184
click at [351, 21] on span "button" at bounding box center [351, 20] width 12 height 12
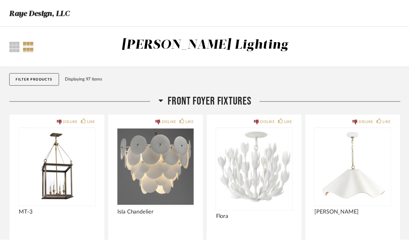
scroll to position [1016, 0]
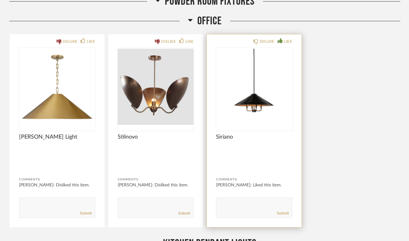
click at [255, 205] on textarea at bounding box center [255, 205] width 76 height 8
type textarea "Jon loves this."
click at [283, 213] on link "Submit" at bounding box center [283, 213] width 12 height 5
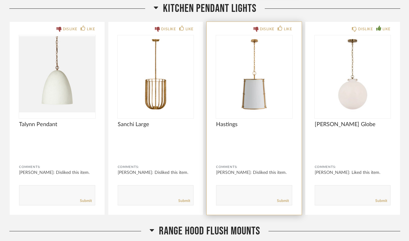
scroll to position [1251, 0]
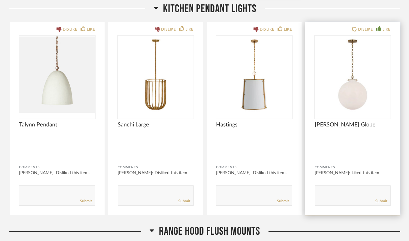
click at [338, 196] on textarea at bounding box center [353, 193] width 76 height 8
type textarea "Love the timelesss/simple look."
click at [385, 202] on link "Submit" at bounding box center [382, 201] width 12 height 5
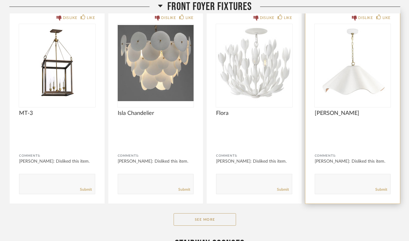
scroll to position [224, 0]
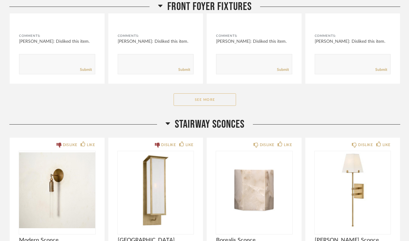
click at [228, 98] on button "See More" at bounding box center [205, 99] width 62 height 12
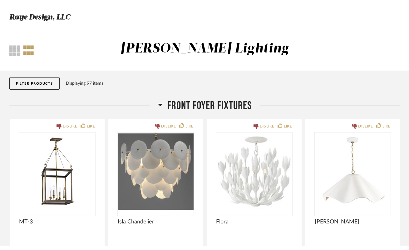
scroll to position [0, 0]
